Goal: Task Accomplishment & Management: Complete application form

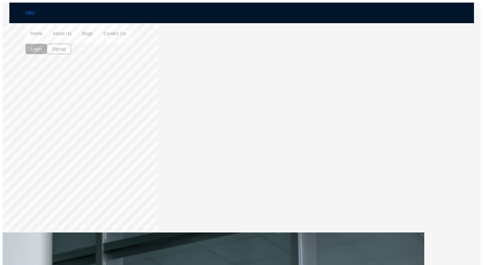
click at [42, 45] on span "Login" at bounding box center [36, 48] width 11 height 7
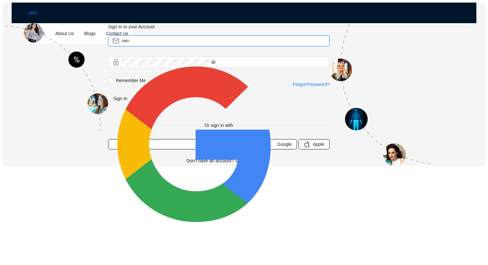
type input "**********"
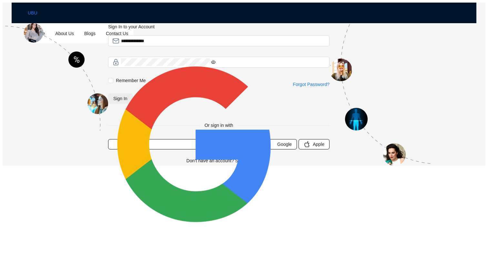
click at [127, 102] on span "Sign In" at bounding box center [120, 98] width 14 height 7
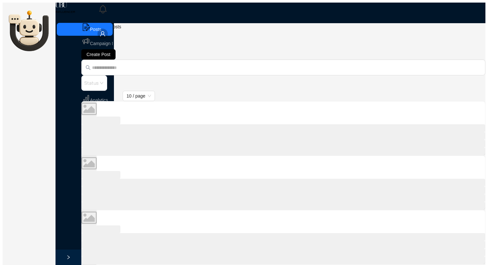
click at [105, 31] on icon "user" at bounding box center [103, 34] width 6 height 6
click at [439, 27] on li "Profile" at bounding box center [452, 23] width 54 height 10
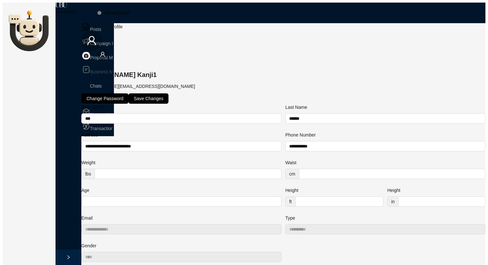
scroll to position [79, 0]
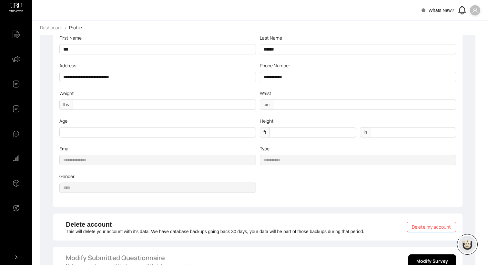
scroll to position [79, 0]
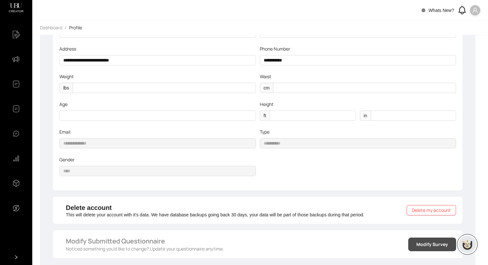
click at [430, 244] on span "Modify Survey" at bounding box center [432, 244] width 32 height 7
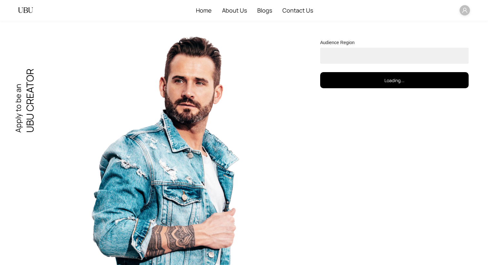
select select "****"
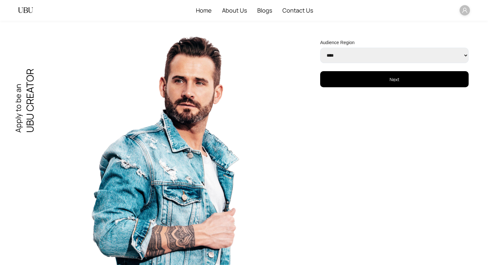
click at [397, 84] on button "Next" at bounding box center [394, 79] width 148 height 16
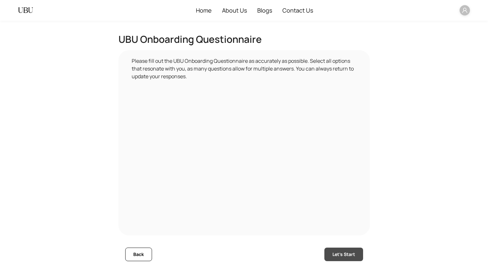
click at [351, 253] on span "Let's Start" at bounding box center [343, 254] width 23 height 7
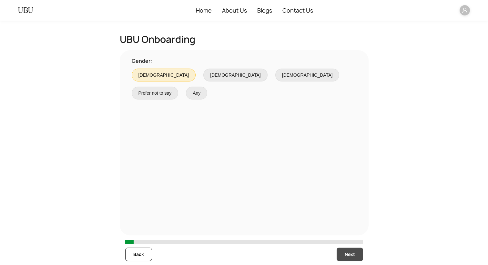
click at [349, 253] on span "Next" at bounding box center [349, 254] width 10 height 7
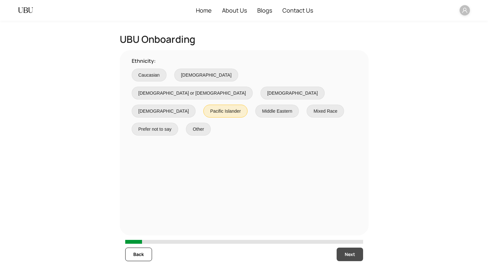
click at [349, 253] on span "Next" at bounding box center [349, 254] width 10 height 7
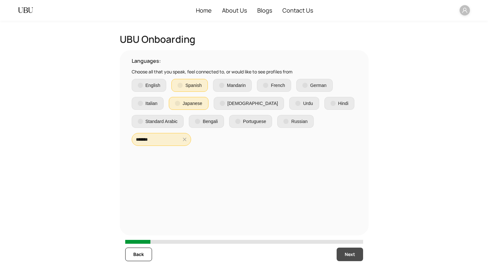
click at [349, 253] on span "Next" at bounding box center [349, 254] width 10 height 7
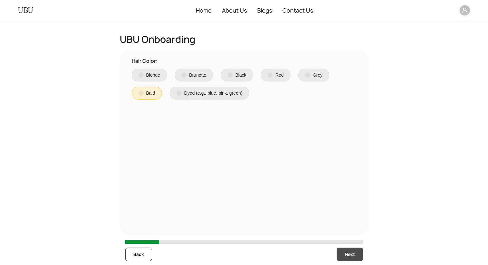
click at [349, 253] on span "Next" at bounding box center [349, 254] width 10 height 7
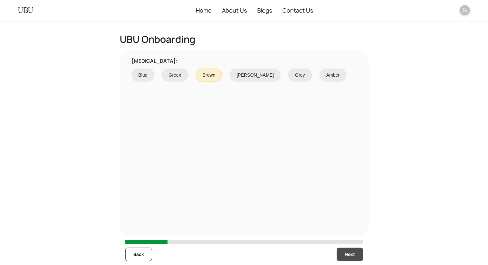
click at [349, 253] on span "Next" at bounding box center [349, 254] width 10 height 7
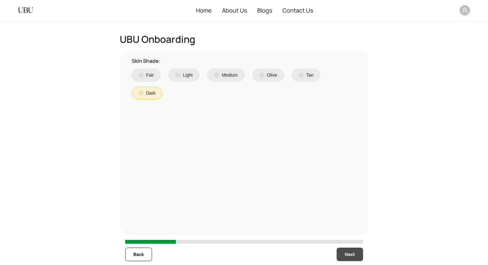
click at [349, 253] on span "Next" at bounding box center [349, 254] width 10 height 7
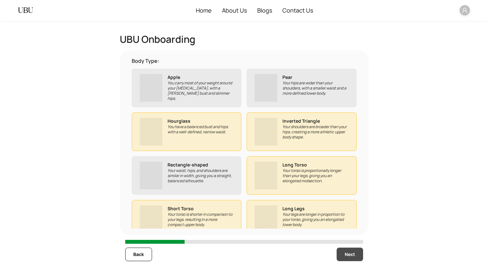
click at [349, 253] on span "Next" at bounding box center [349, 254] width 10 height 7
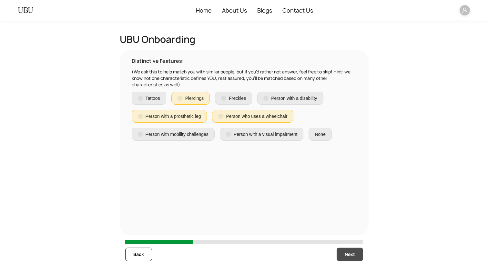
click at [349, 253] on span "Next" at bounding box center [349, 254] width 10 height 7
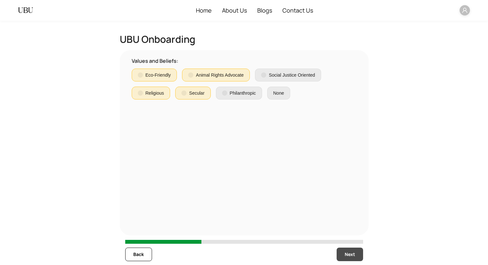
click at [349, 253] on span "Next" at bounding box center [349, 254] width 10 height 7
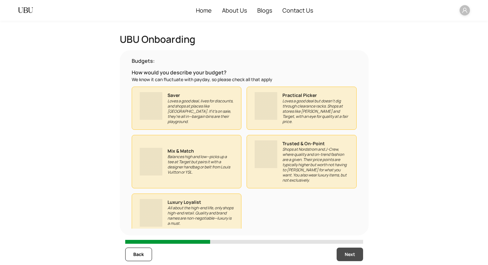
click at [349, 253] on span "Next" at bounding box center [349, 254] width 10 height 7
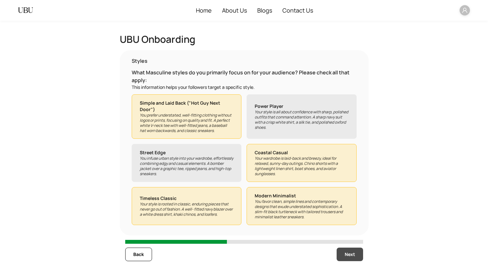
click at [349, 253] on span "Next" at bounding box center [349, 254] width 10 height 7
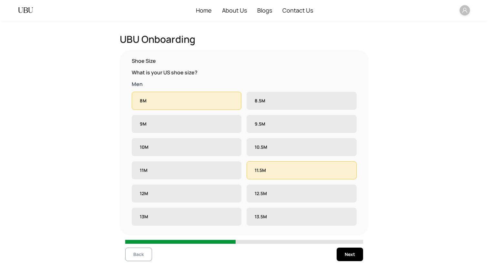
click at [138, 254] on span "Back" at bounding box center [138, 254] width 11 height 7
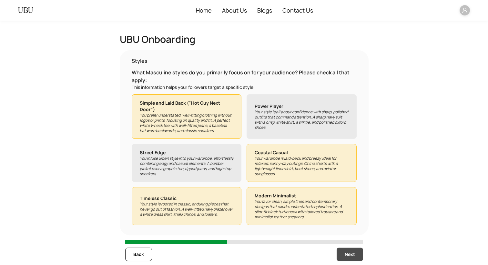
click at [350, 254] on span "Next" at bounding box center [349, 254] width 10 height 7
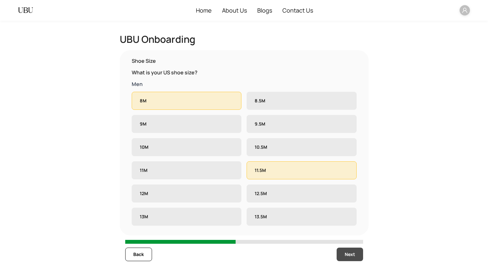
click at [350, 254] on span "Next" at bounding box center [349, 254] width 10 height 7
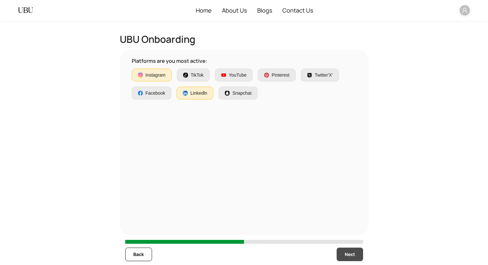
click at [350, 254] on span "Next" at bounding box center [349, 254] width 10 height 7
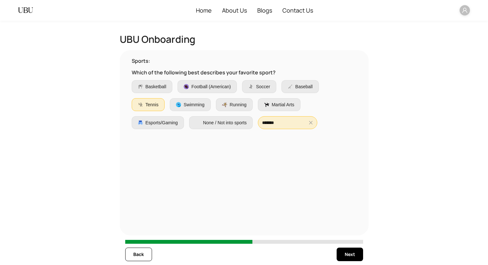
click at [138, 104] on img at bounding box center [140, 104] width 5 height 5
